Goal: Information Seeking & Learning: Learn about a topic

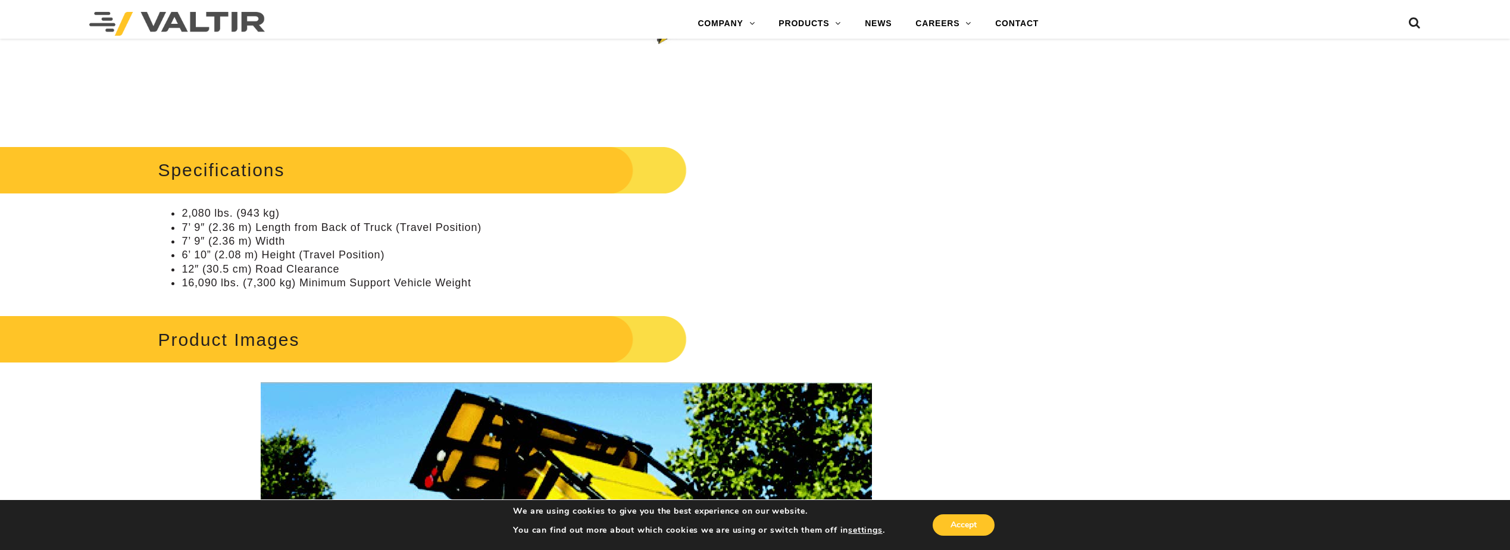
scroll to position [1429, 0]
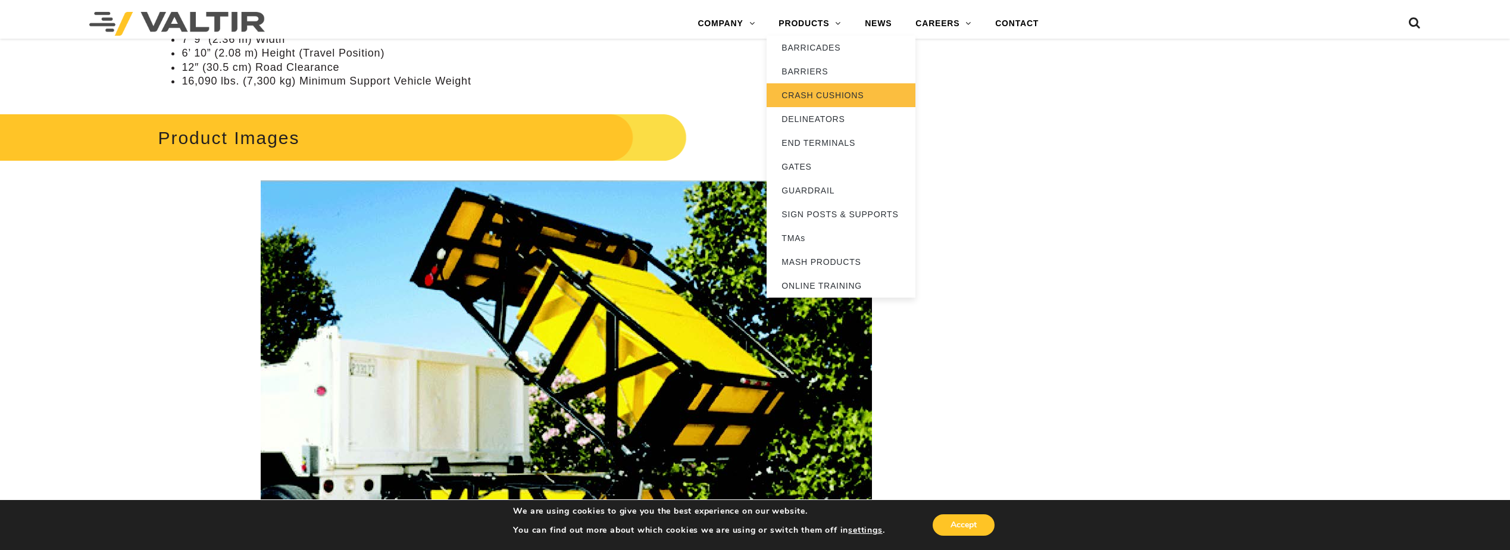
click at [840, 96] on link "CRASH CUSHIONS" at bounding box center [841, 95] width 149 height 24
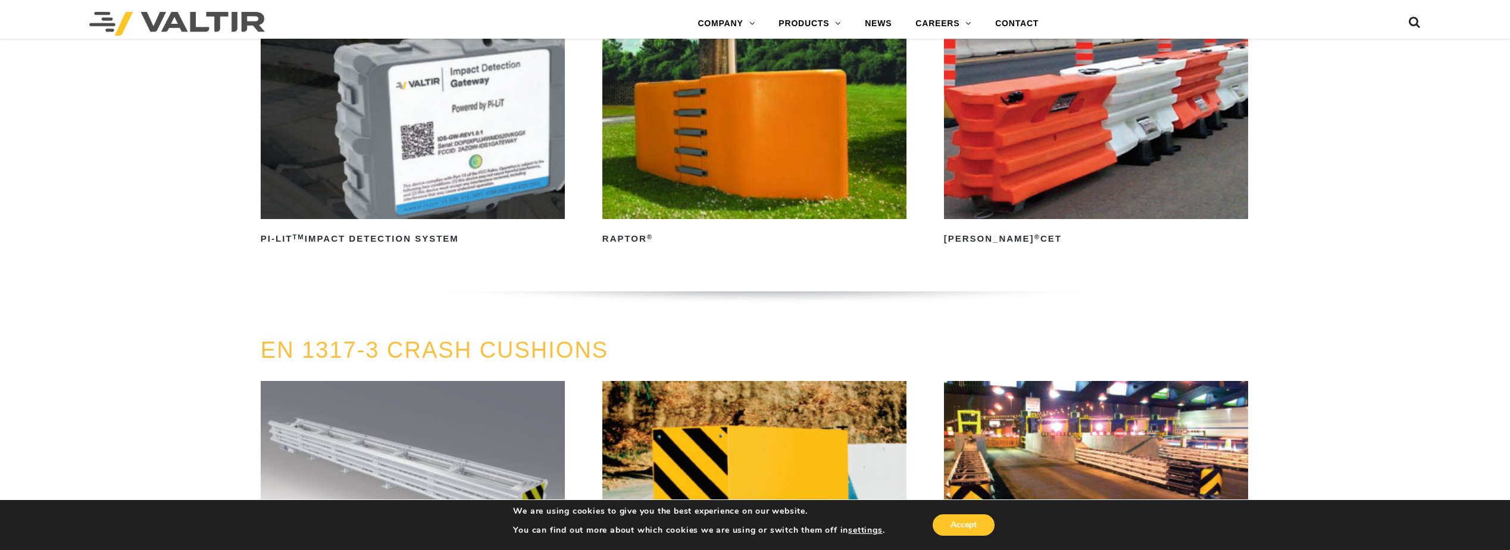
scroll to position [4010, 0]
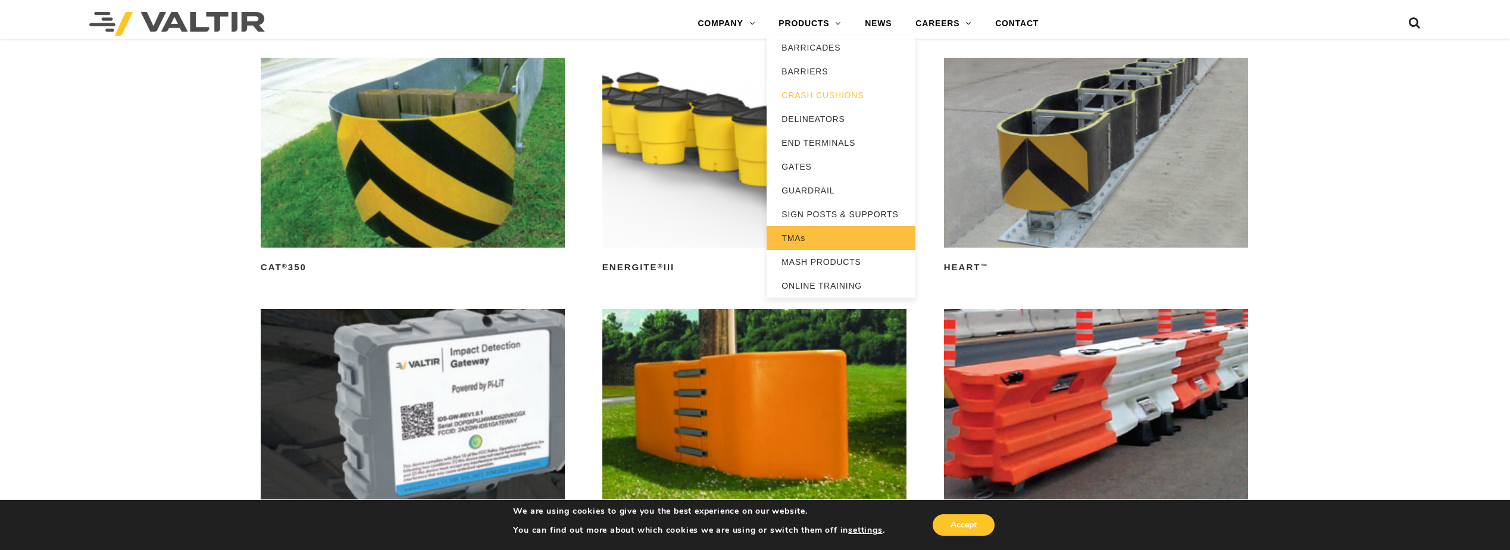
click at [823, 240] on link "TMAs" at bounding box center [841, 238] width 149 height 24
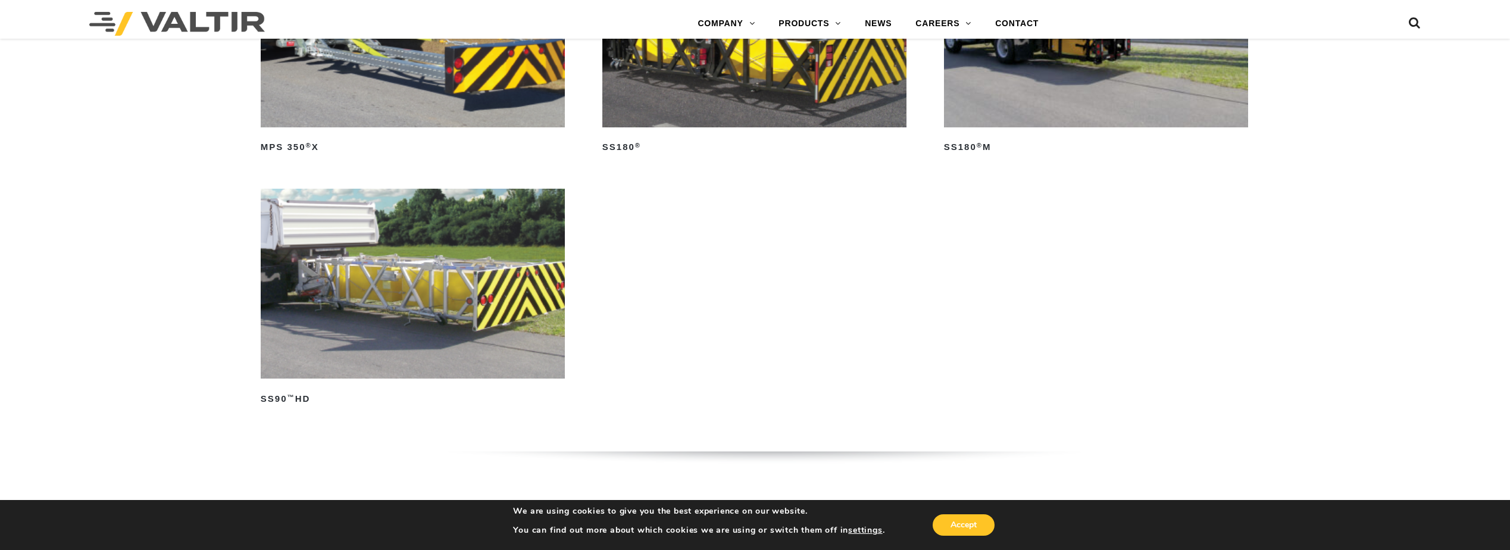
scroll to position [1131, 0]
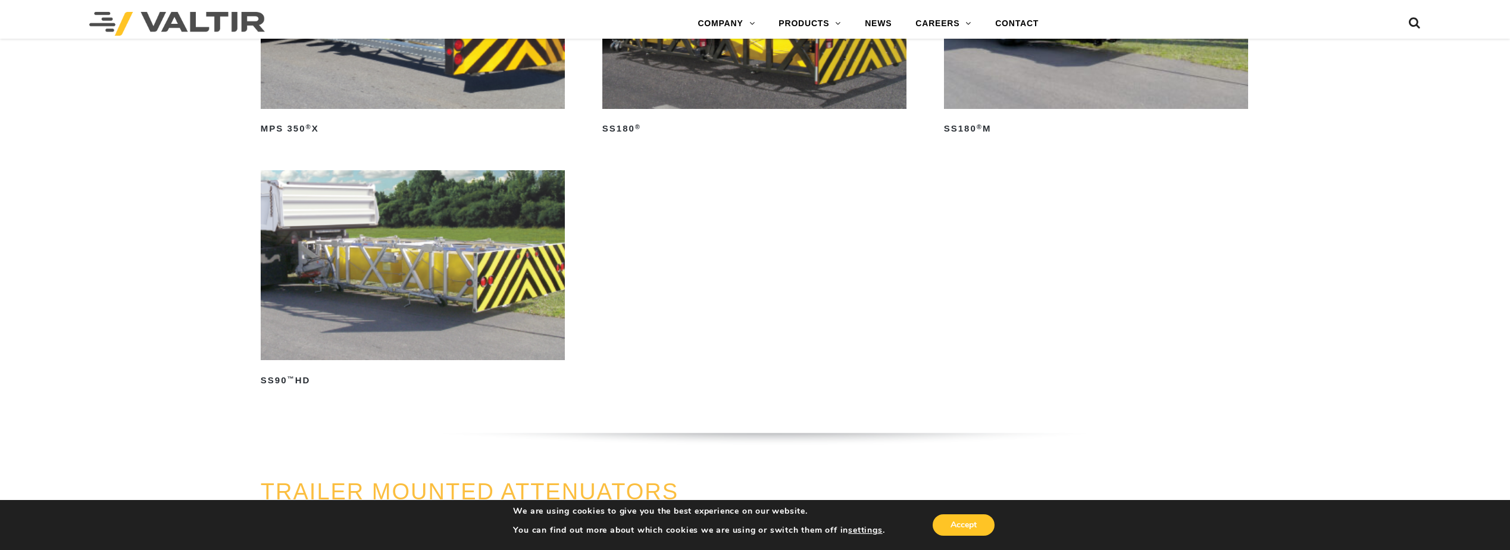
click at [530, 217] on img at bounding box center [413, 265] width 304 height 190
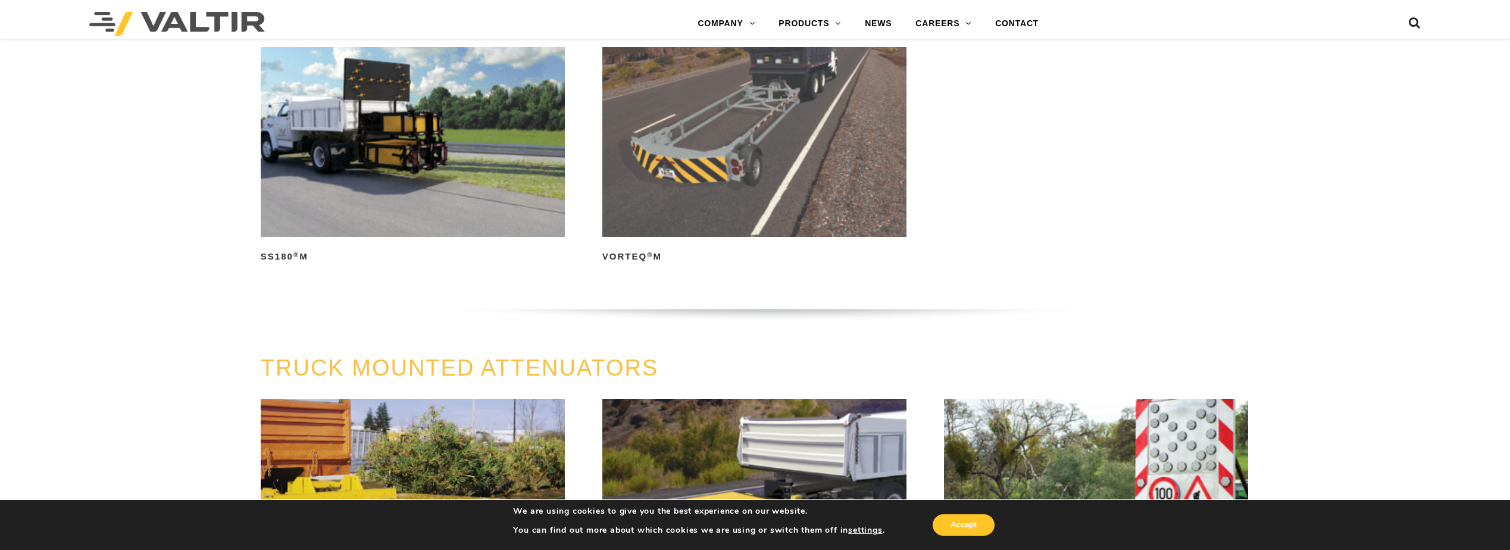
scroll to position [357, 0]
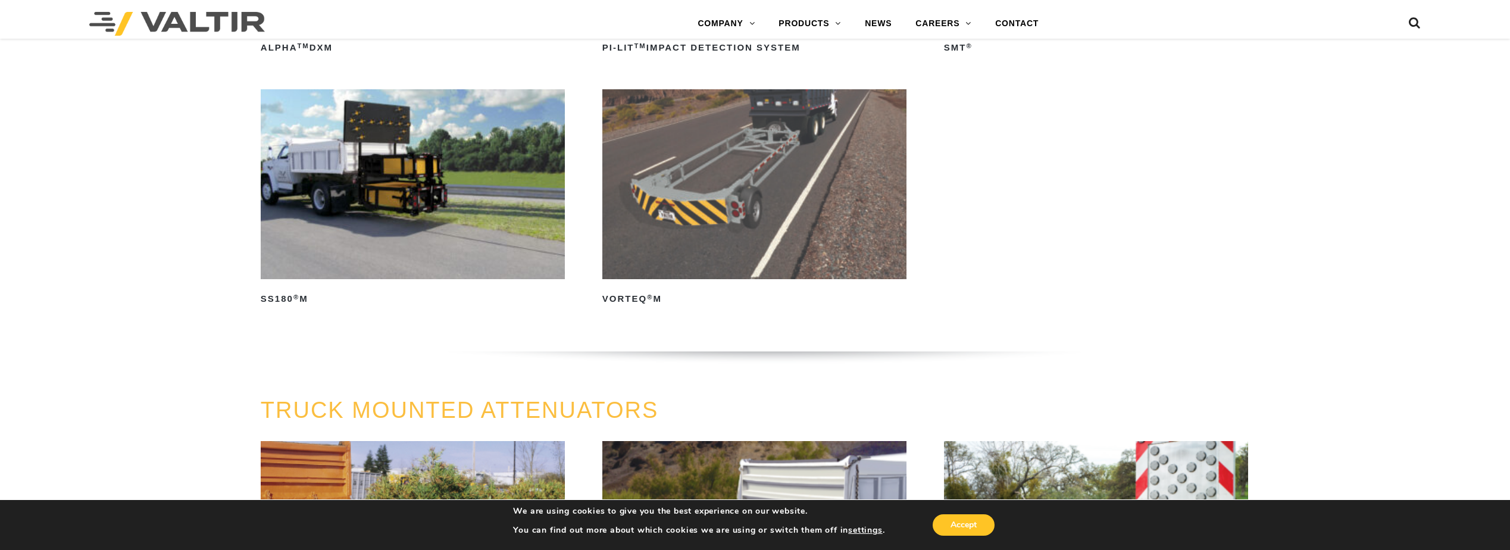
click at [465, 216] on img at bounding box center [413, 184] width 304 height 190
click at [711, 250] on img at bounding box center [754, 184] width 304 height 190
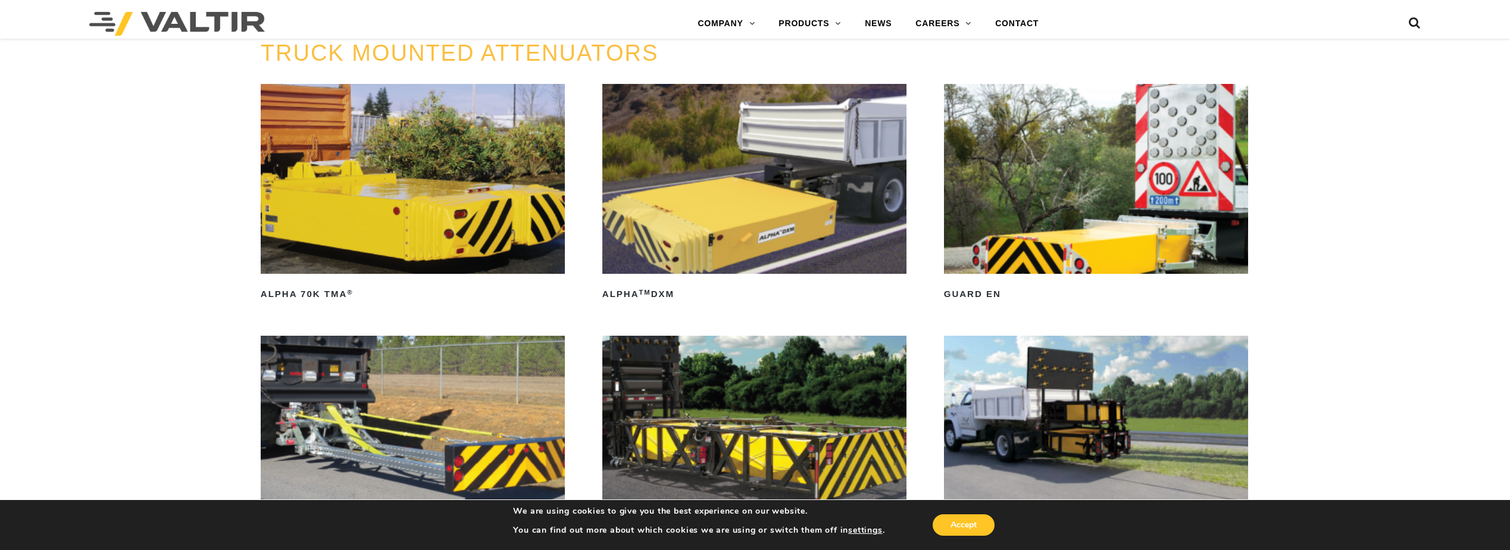
scroll to position [833, 0]
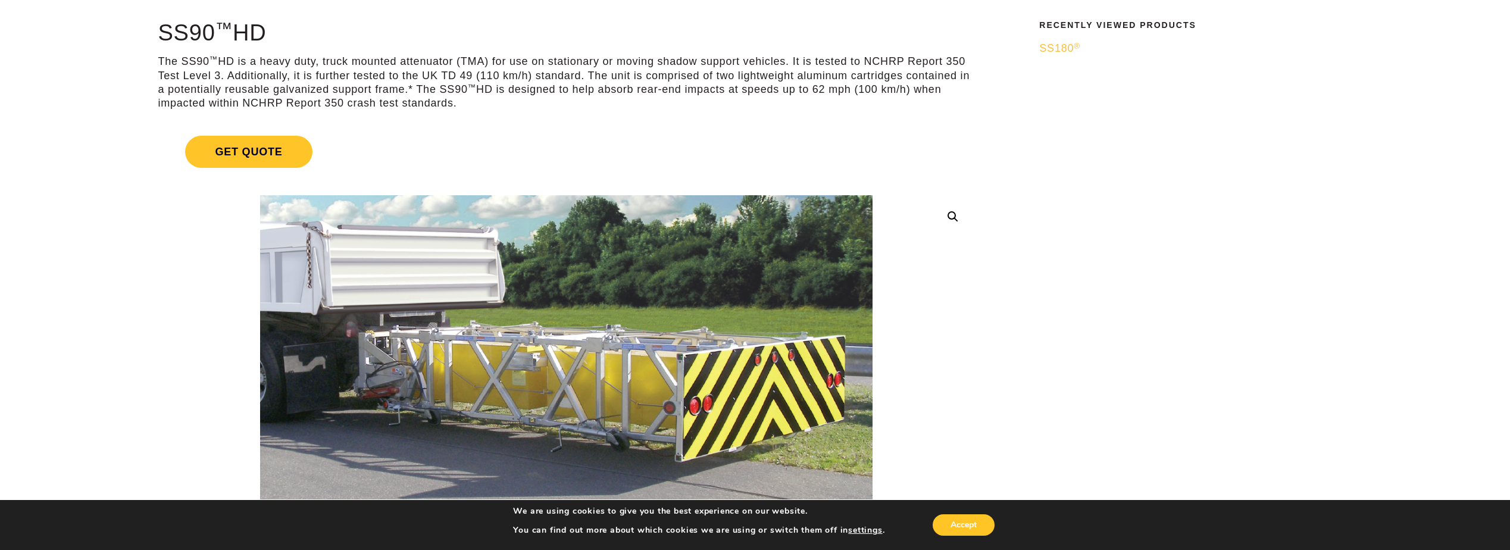
scroll to position [179, 0]
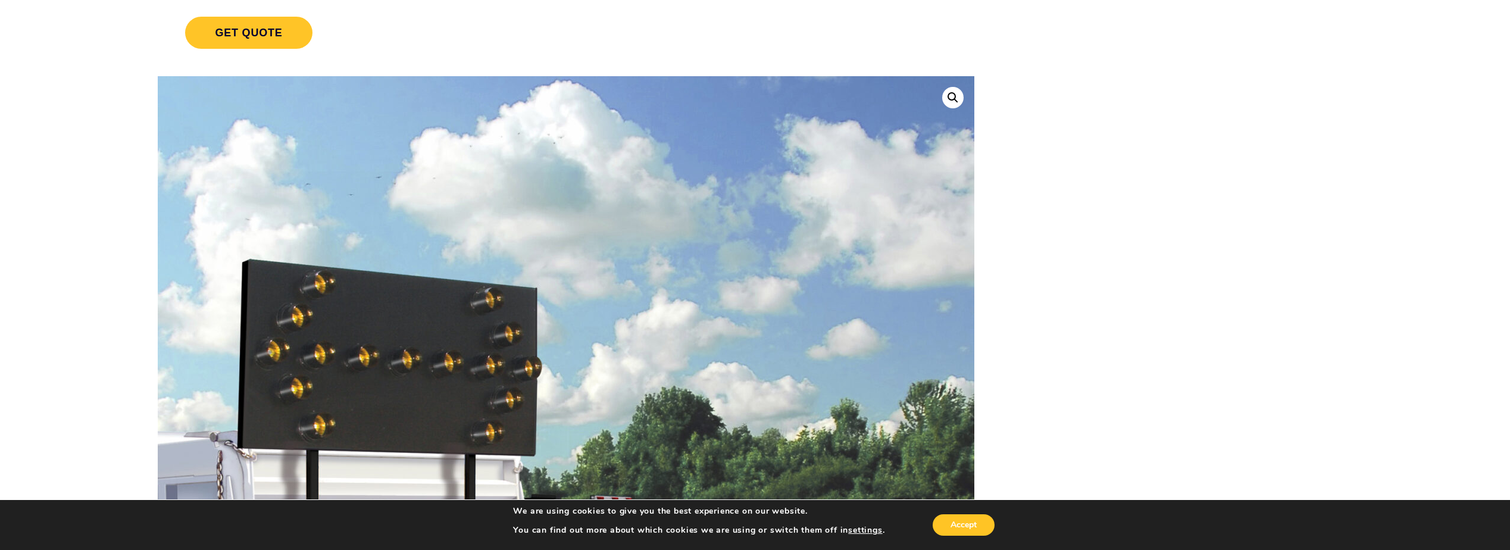
scroll to position [238, 0]
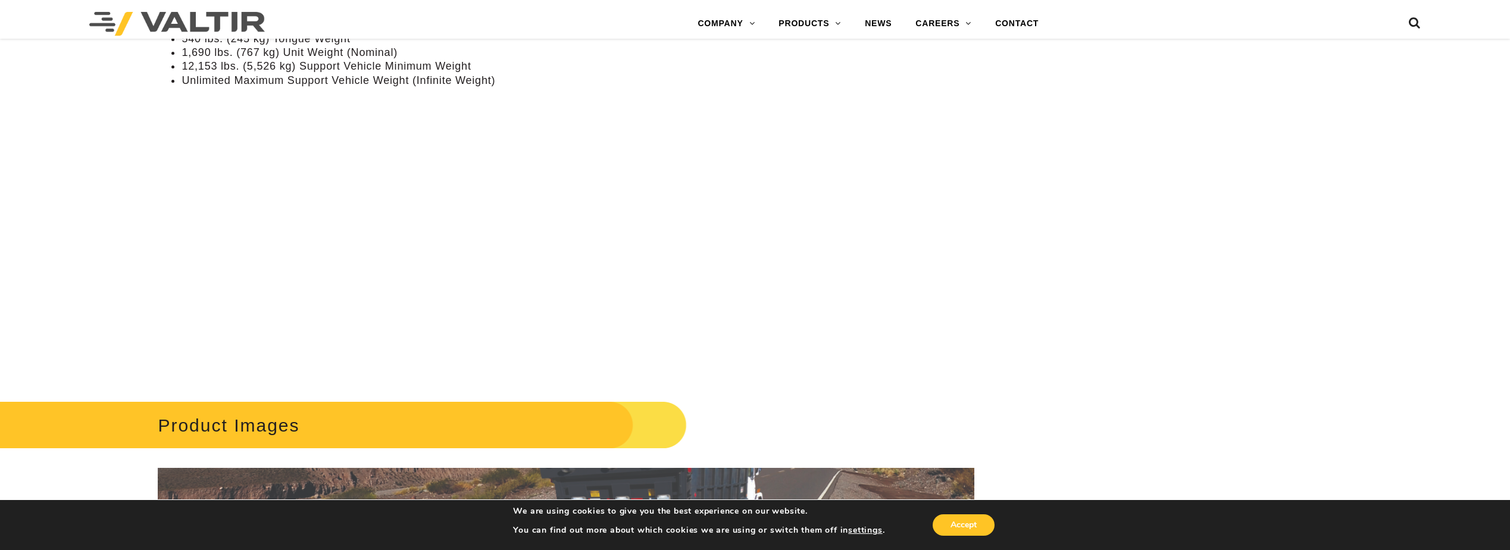
scroll to position [1071, 0]
